Goal: Transaction & Acquisition: Purchase product/service

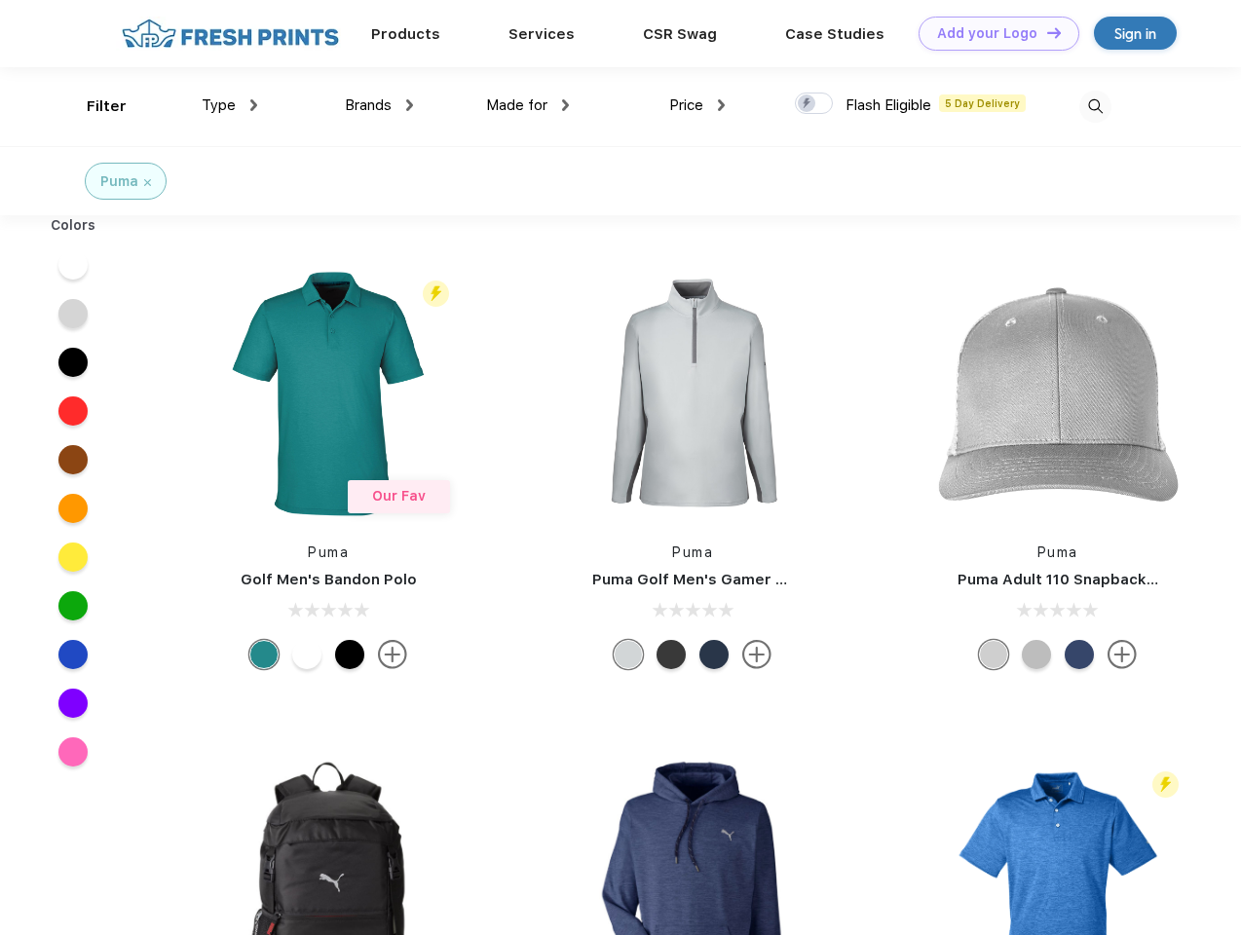
scroll to position [1, 0]
click at [992, 33] on link "Add your Logo Design Tool" at bounding box center [999, 34] width 161 height 34
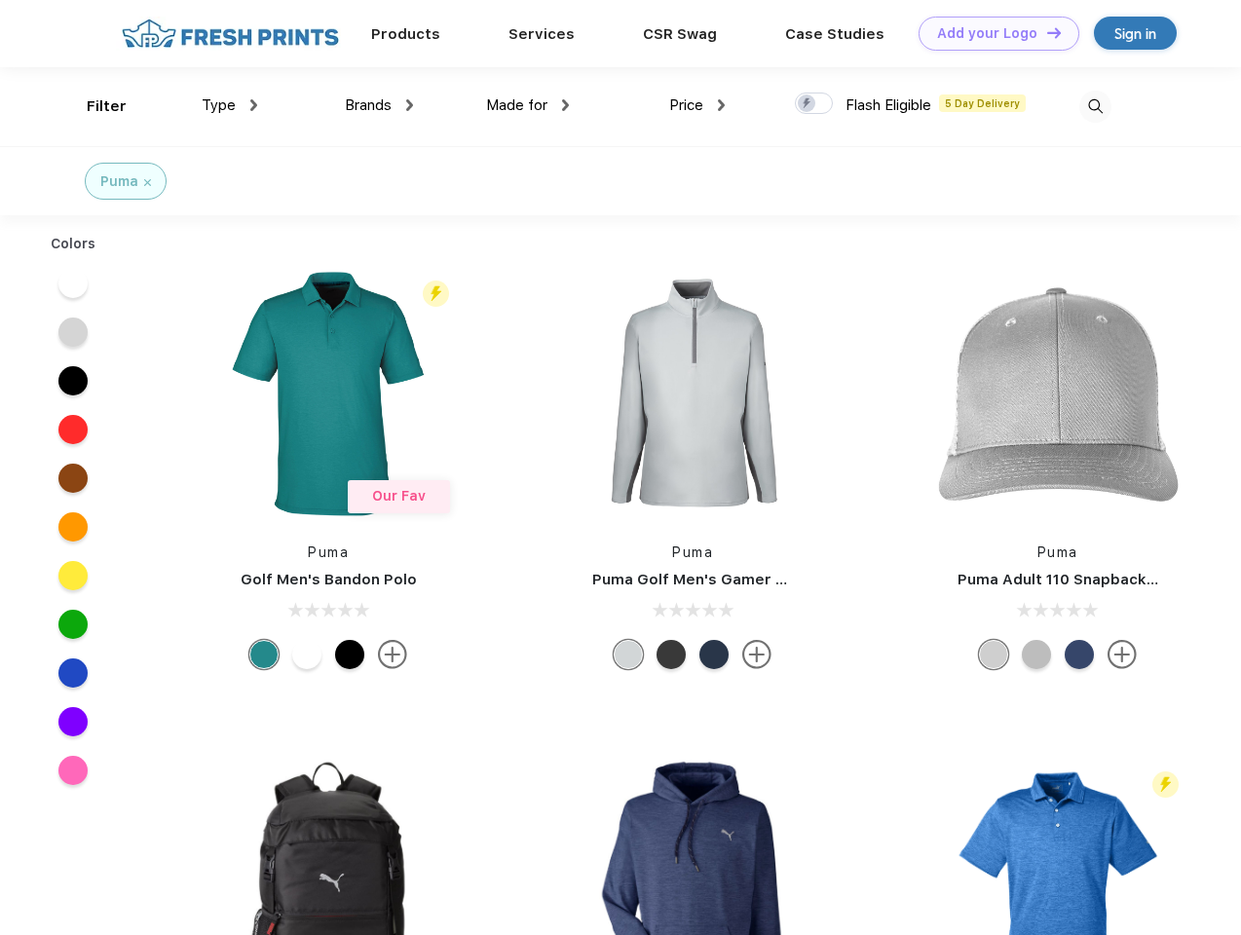
click at [0, 0] on div "Design Tool" at bounding box center [0, 0] width 0 height 0
click at [1046, 32] on link "Add your Logo Design Tool" at bounding box center [999, 34] width 161 height 34
click at [94, 106] on div "Filter" at bounding box center [107, 106] width 40 height 22
click at [230, 105] on span "Type" at bounding box center [219, 105] width 34 height 18
click at [379, 105] on span "Brands" at bounding box center [368, 105] width 47 height 18
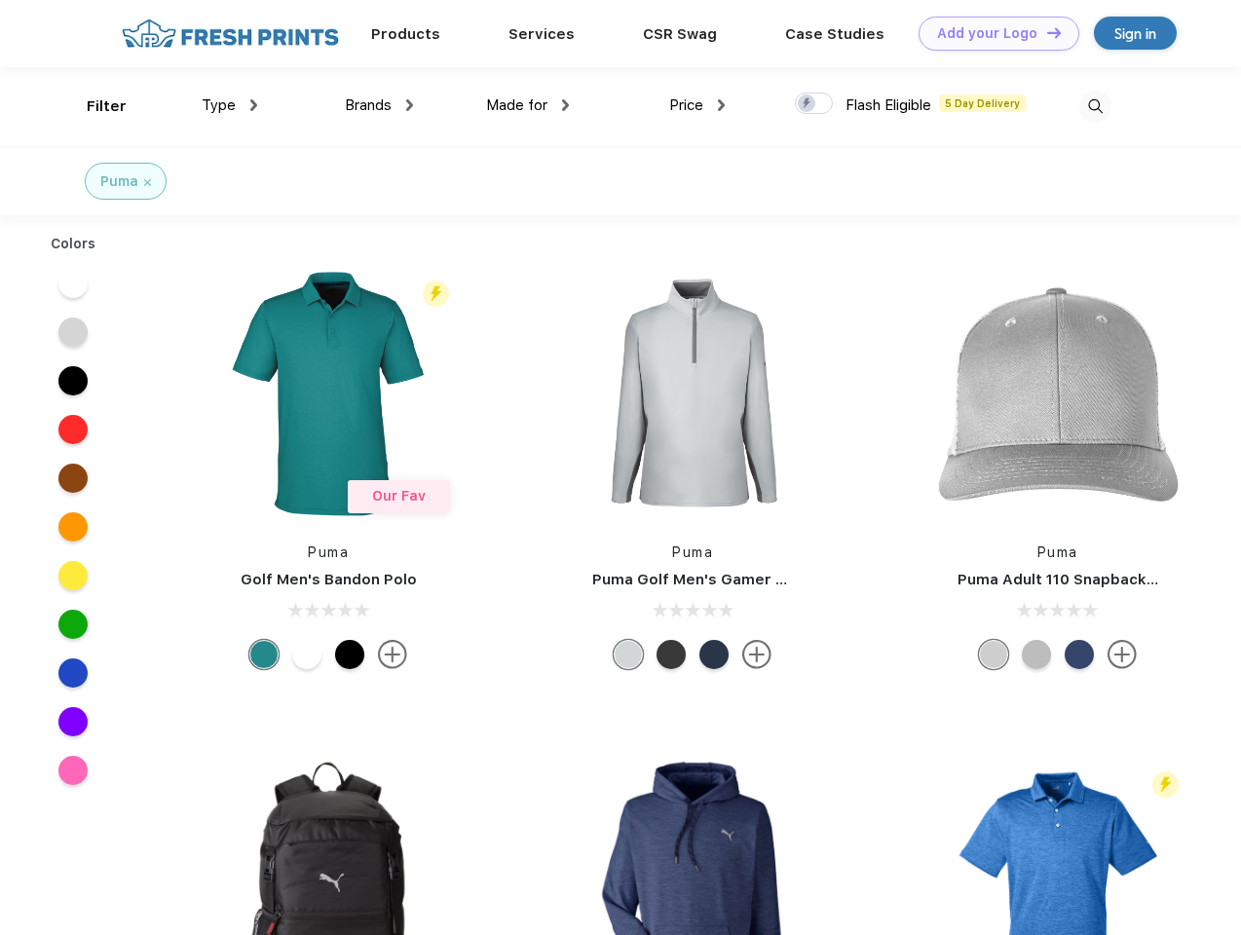
click at [528, 105] on span "Made for" at bounding box center [516, 105] width 61 height 18
click at [698, 105] on span "Price" at bounding box center [686, 105] width 34 height 18
click at [815, 104] on div at bounding box center [814, 103] width 38 height 21
click at [808, 104] on input "checkbox" at bounding box center [801, 98] width 13 height 13
click at [1095, 106] on img at bounding box center [1096, 107] width 32 height 32
